Goal: Transaction & Acquisition: Book appointment/travel/reservation

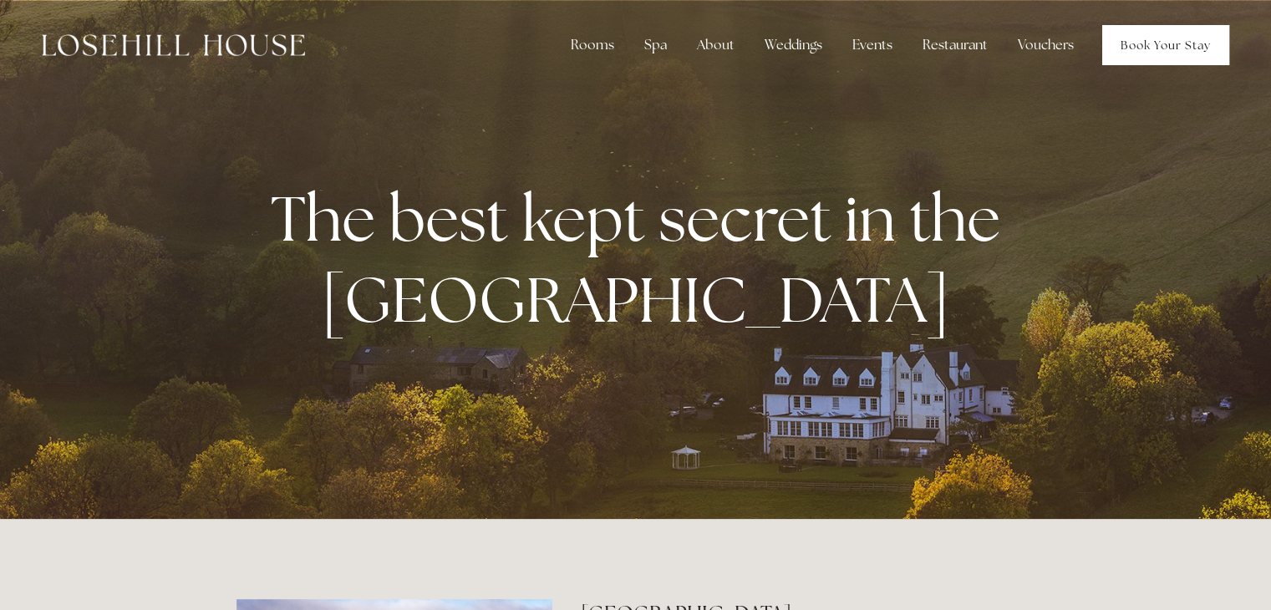
click at [1142, 37] on link "Book Your Stay" at bounding box center [1165, 45] width 127 height 40
